Goal: Task Accomplishment & Management: Manage account settings

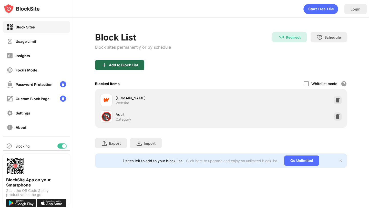
click at [132, 61] on div "Add to Block List" at bounding box center [119, 65] width 49 height 10
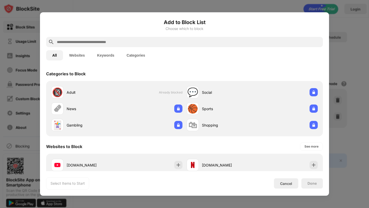
click at [94, 39] on input "text" at bounding box center [188, 42] width 265 height 6
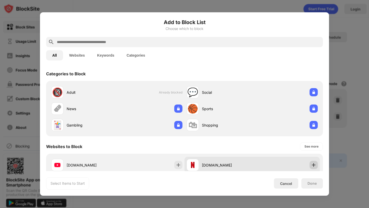
click at [314, 164] on img at bounding box center [313, 165] width 5 height 5
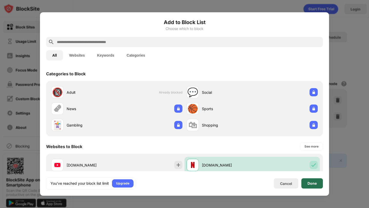
click at [308, 181] on div "Done" at bounding box center [313, 183] width 22 height 10
